Goal: Entertainment & Leisure: Consume media (video, audio)

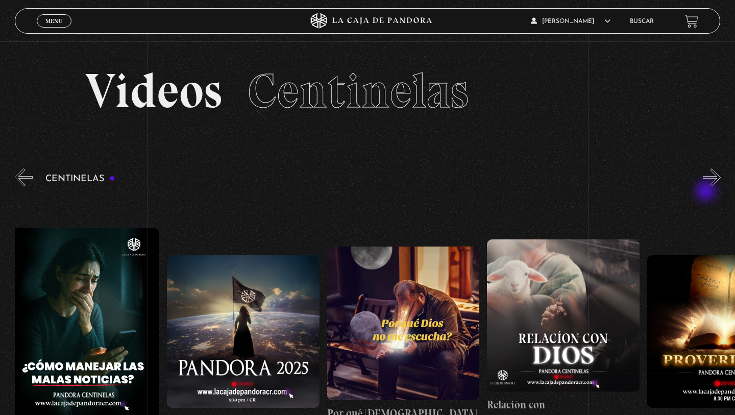
scroll to position [0, 10]
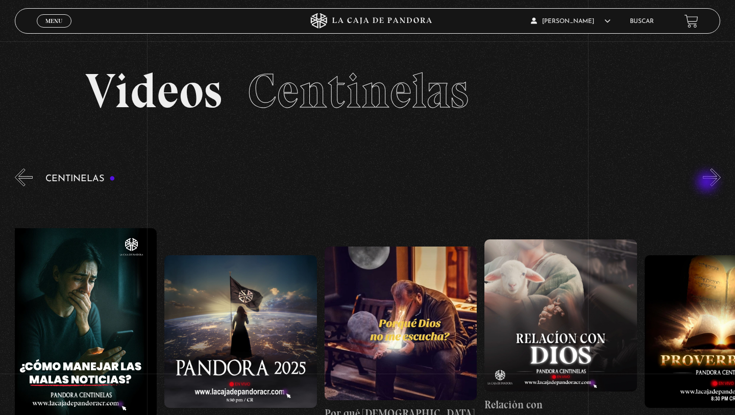
drag, startPoint x: 710, startPoint y: 202, endPoint x: 708, endPoint y: 182, distance: 20.0
click at [708, 194] on div "Proverbios II" at bounding box center [375, 342] width 721 height 296
drag, startPoint x: 708, startPoint y: 182, endPoint x: 715, endPoint y: 177, distance: 8.7
click at [715, 176] on button "»" at bounding box center [712, 178] width 18 height 18
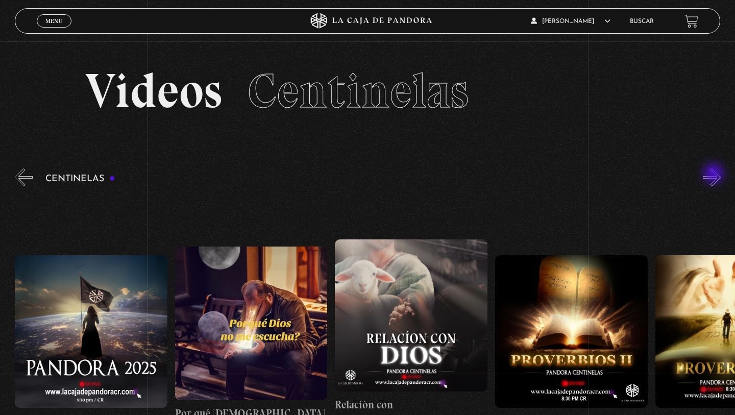
click at [715, 175] on button "»" at bounding box center [712, 178] width 18 height 18
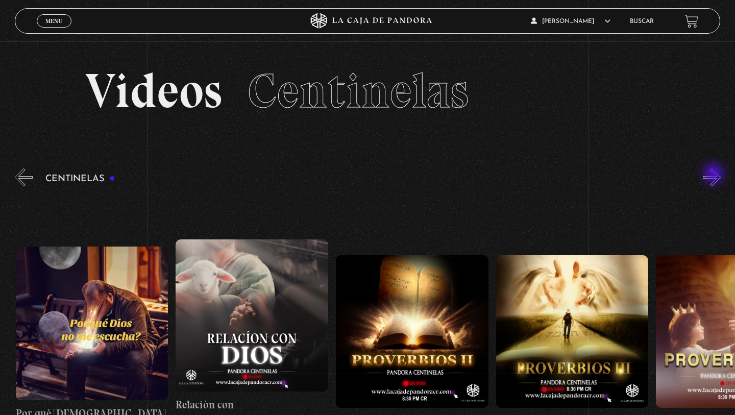
click at [715, 175] on button "»" at bounding box center [712, 178] width 18 height 18
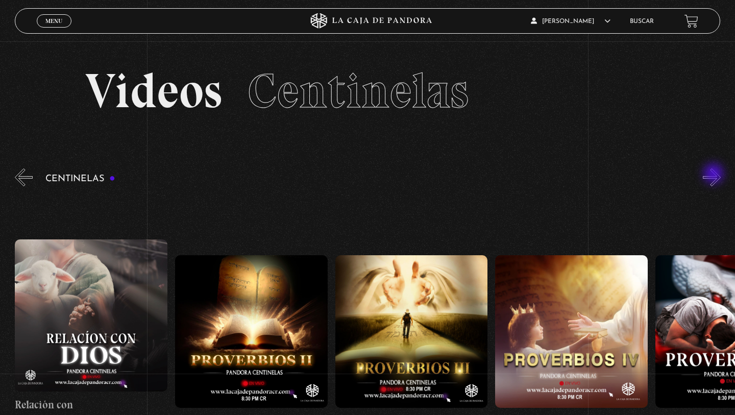
click at [715, 175] on button "»" at bounding box center [712, 178] width 18 height 18
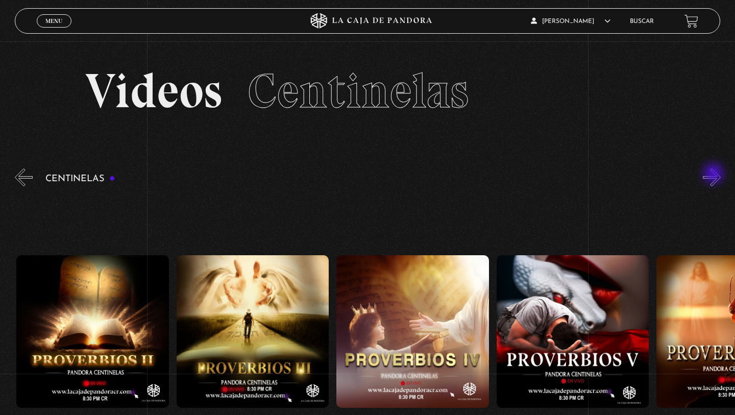
click at [715, 175] on button "»" at bounding box center [712, 178] width 18 height 18
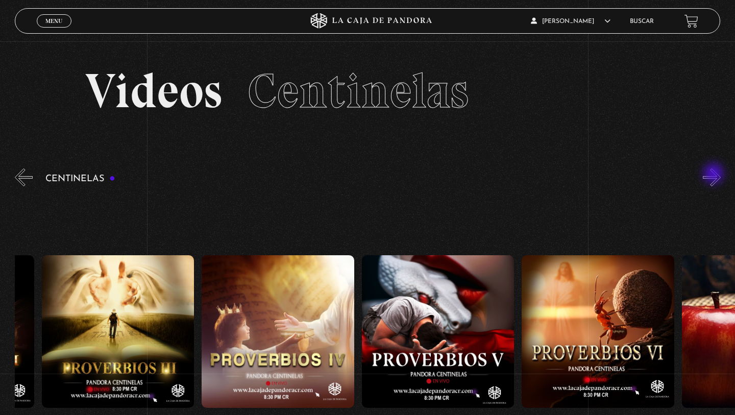
click at [715, 175] on button "»" at bounding box center [712, 178] width 18 height 18
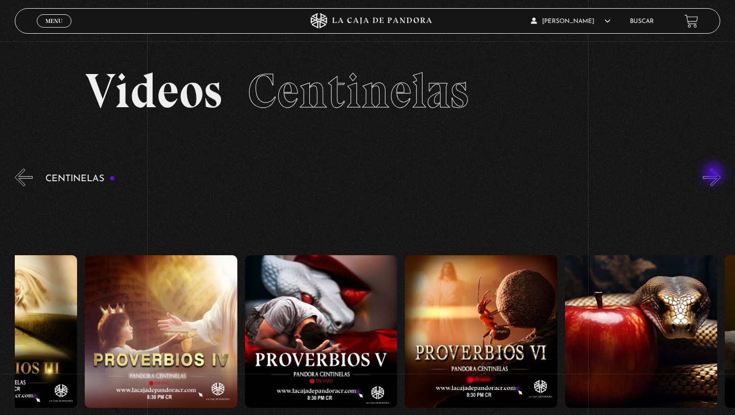
click at [715, 175] on button "»" at bounding box center [712, 178] width 18 height 18
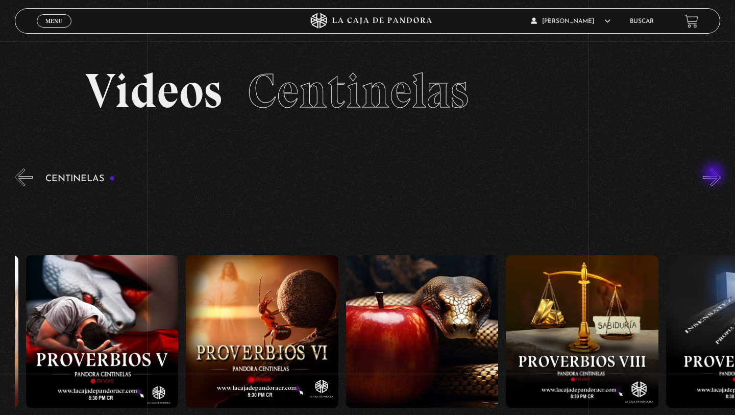
click at [715, 175] on button "»" at bounding box center [712, 178] width 18 height 18
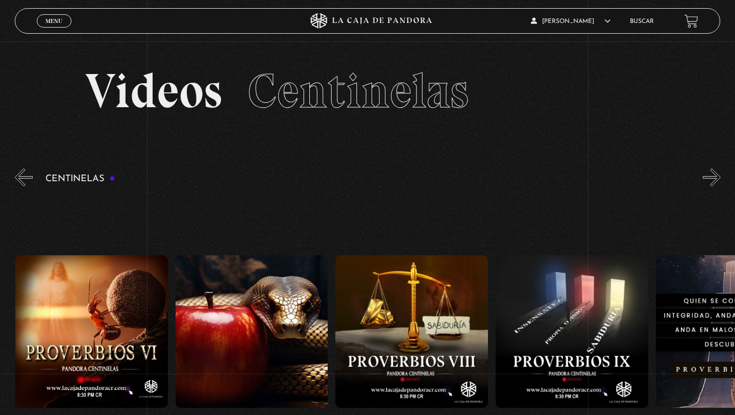
scroll to position [0, 1281]
click at [378, 358] on figure at bounding box center [411, 331] width 153 height 153
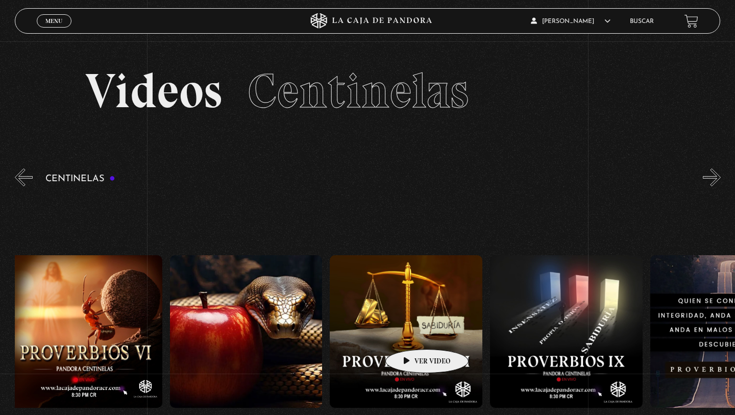
click at [411, 334] on figure at bounding box center [406, 331] width 153 height 153
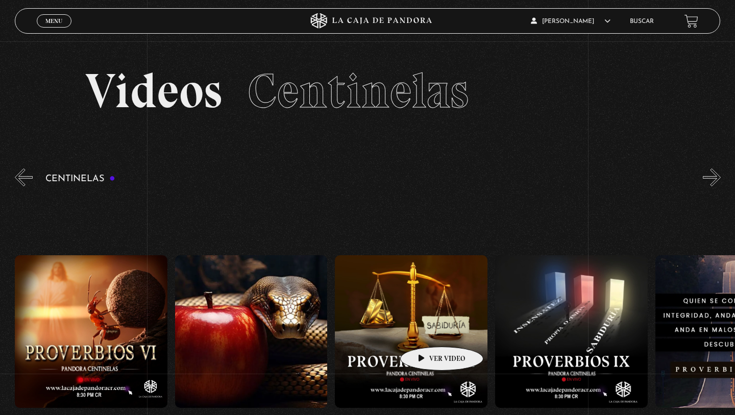
drag, startPoint x: 427, startPoint y: 331, endPoint x: 428, endPoint y: 325, distance: 6.7
click at [428, 325] on figure at bounding box center [411, 331] width 153 height 153
click at [428, 322] on figure at bounding box center [411, 331] width 153 height 153
click at [412, 309] on figure at bounding box center [411, 331] width 153 height 153
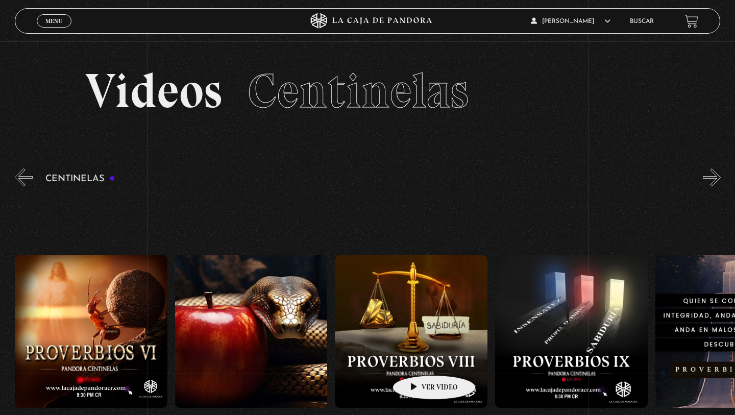
click at [418, 358] on figure at bounding box center [411, 331] width 153 height 153
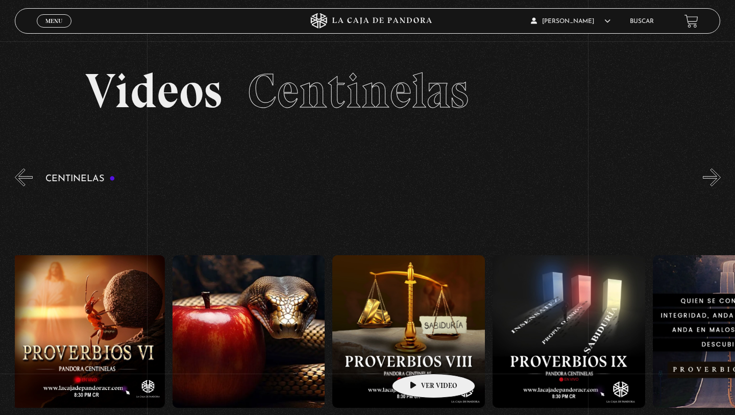
click at [418, 357] on figure at bounding box center [408, 331] width 153 height 153
click at [418, 356] on figure at bounding box center [408, 331] width 153 height 153
drag, startPoint x: 411, startPoint y: 401, endPoint x: 411, endPoint y: 391, distance: 10.2
click at [411, 391] on figure at bounding box center [408, 331] width 153 height 153
click at [411, 388] on figure at bounding box center [408, 331] width 153 height 153
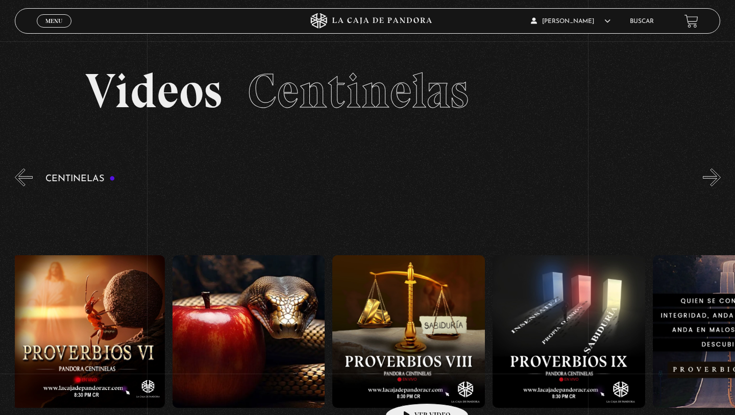
click at [411, 388] on figure at bounding box center [408, 331] width 153 height 153
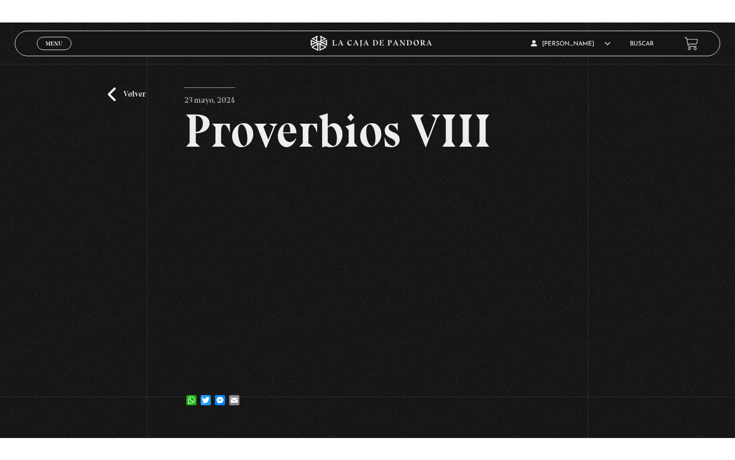
scroll to position [20, 0]
